Goal: Information Seeking & Learning: Stay updated

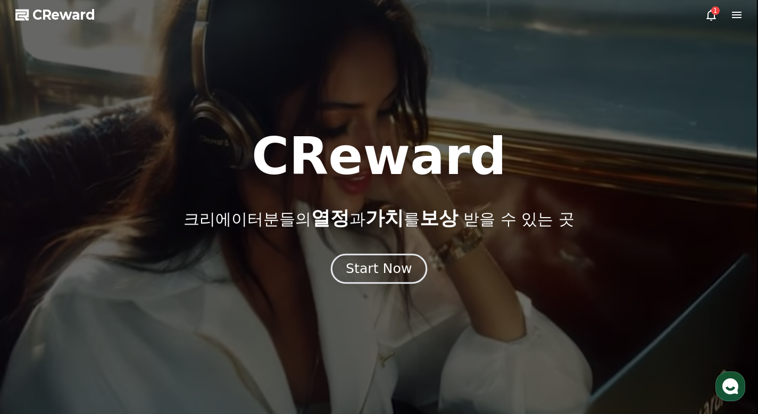
click at [414, 259] on button "Start Now" at bounding box center [379, 269] width 96 height 30
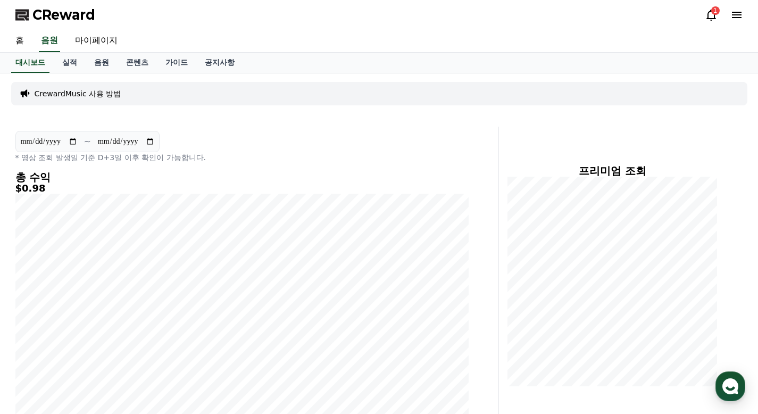
click at [709, 13] on icon at bounding box center [711, 15] width 13 height 13
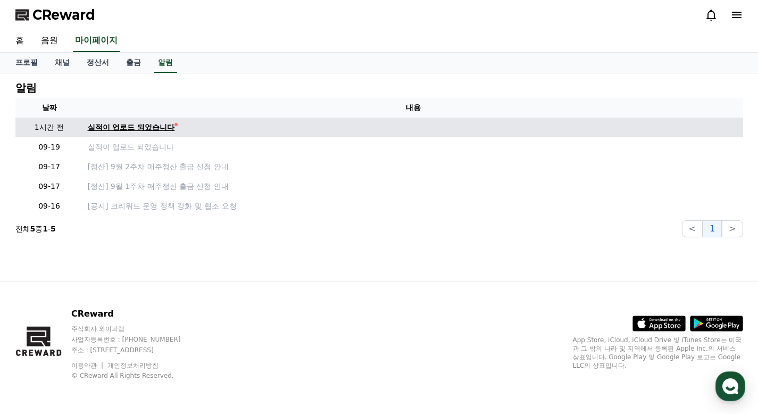
click at [115, 126] on div "실적이 업로드 되었습니다" at bounding box center [131, 127] width 87 height 11
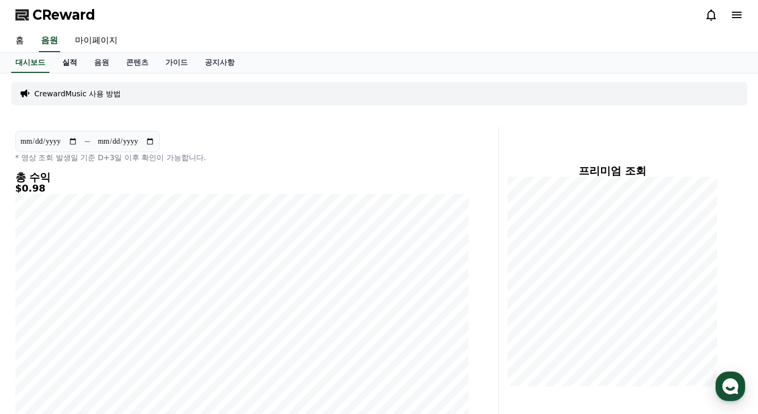
click at [71, 62] on link "실적" at bounding box center [70, 63] width 32 height 20
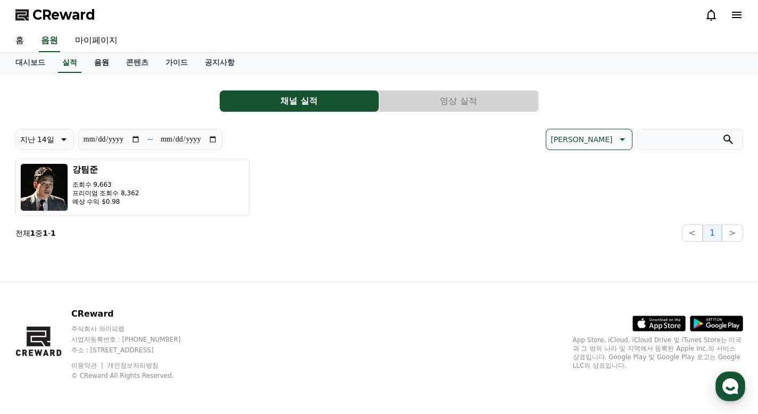
click at [107, 63] on link "음원" at bounding box center [102, 63] width 32 height 20
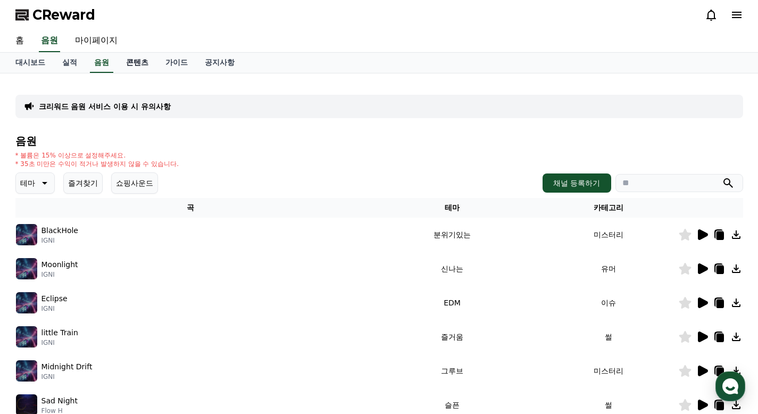
click at [135, 61] on link "콘텐츠" at bounding box center [137, 63] width 39 height 20
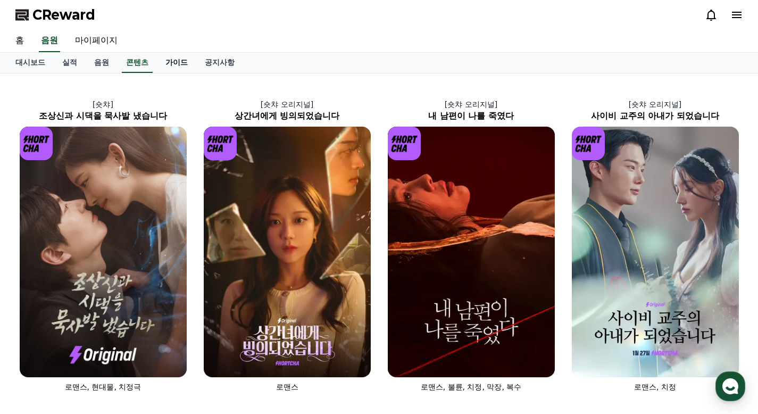
click at [173, 56] on link "가이드" at bounding box center [176, 63] width 39 height 20
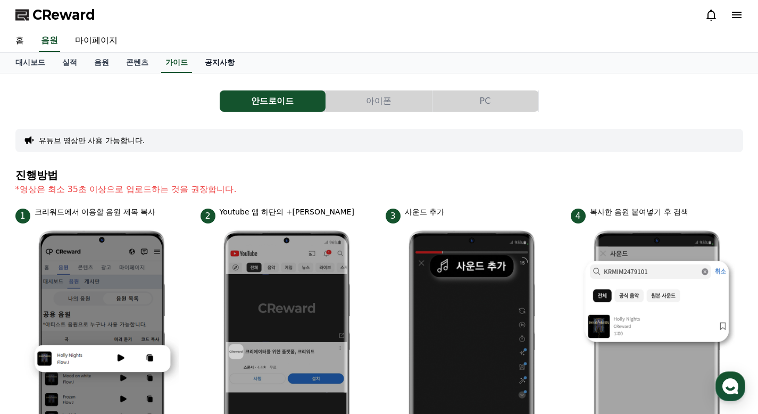
click at [227, 56] on link "공지사항" at bounding box center [219, 63] width 47 height 20
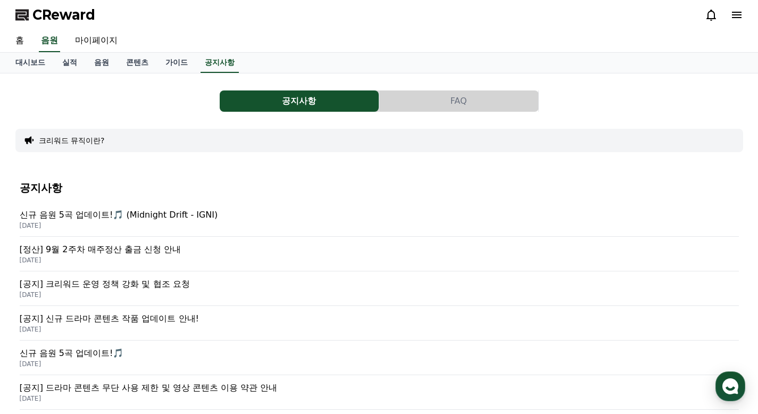
click at [144, 250] on p "[정산] 9월 2주차 매주정산 출금 신청 안내" at bounding box center [379, 249] width 719 height 13
